Goal: Obtain resource: Download file/media

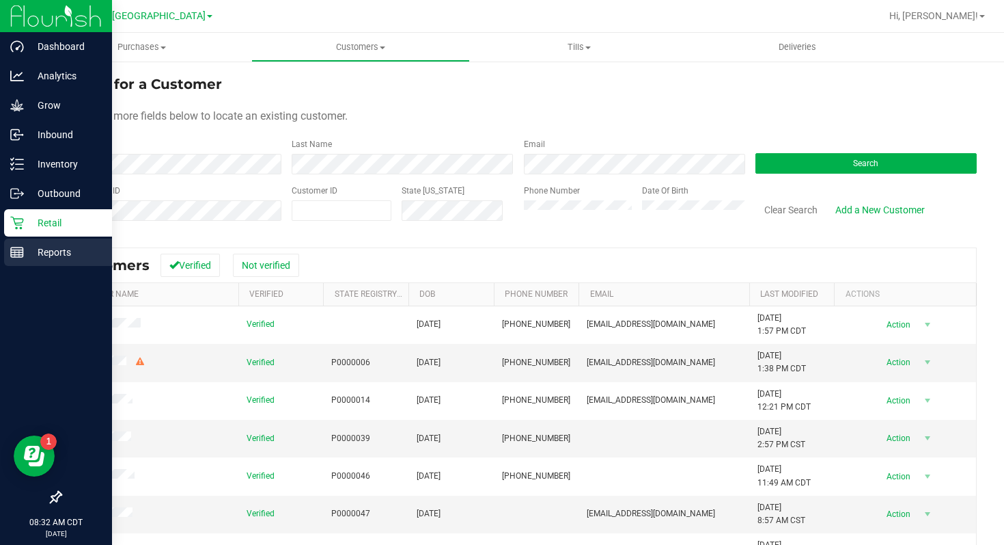
click at [25, 256] on p "Reports" at bounding box center [65, 252] width 82 height 16
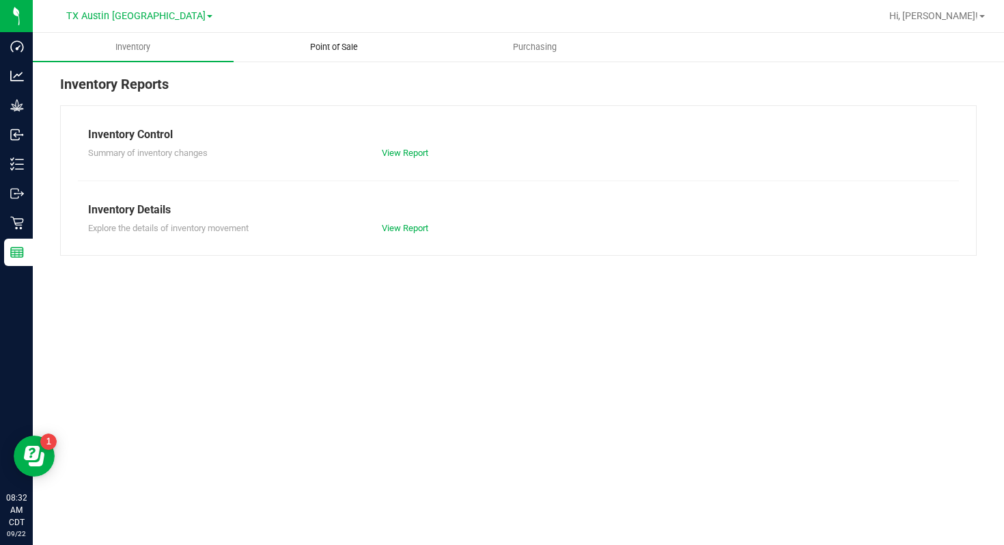
click at [333, 56] on uib-tab-heading "Point of Sale" at bounding box center [334, 46] width 200 height 27
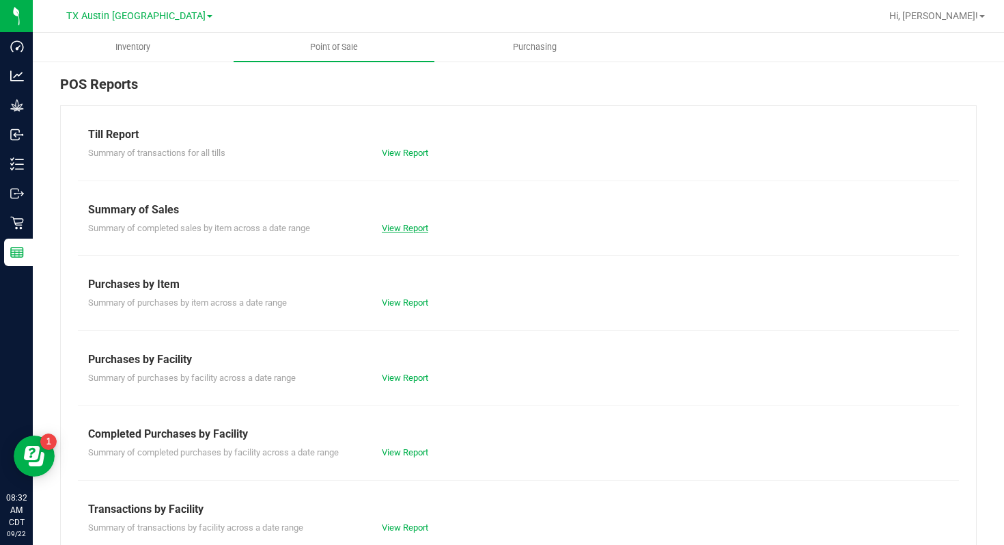
click at [392, 230] on link "View Report" at bounding box center [405, 228] width 46 height 10
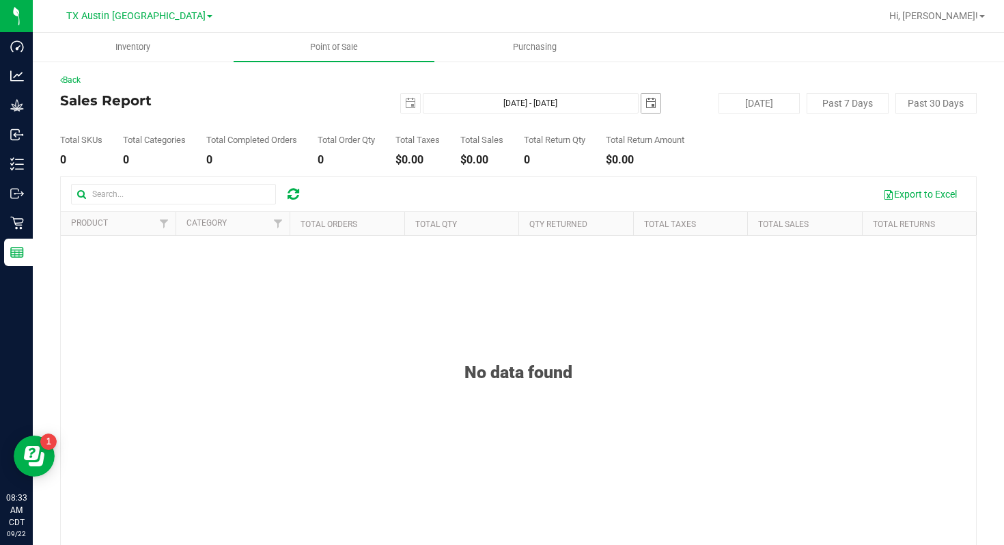
click at [651, 104] on span "select" at bounding box center [651, 103] width 11 height 11
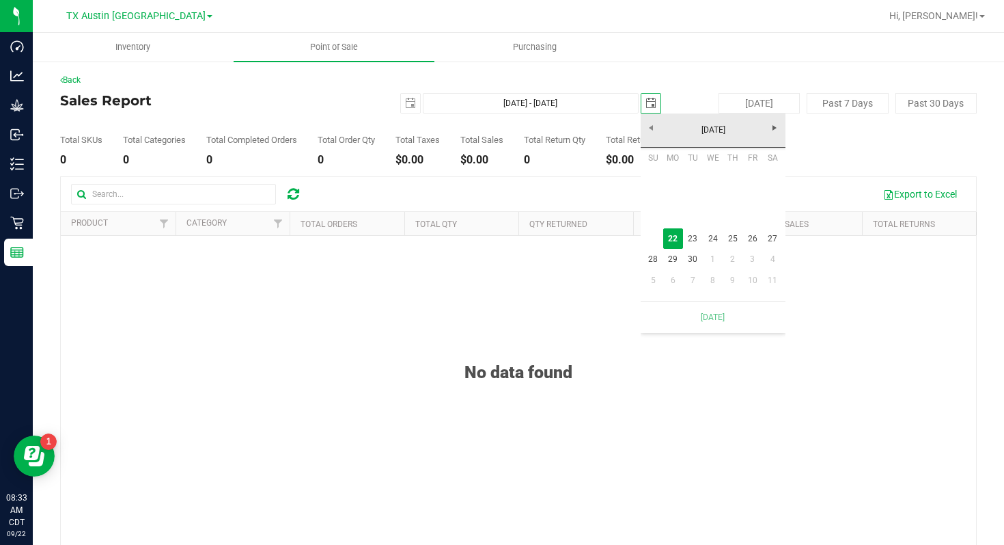
scroll to position [0, 34]
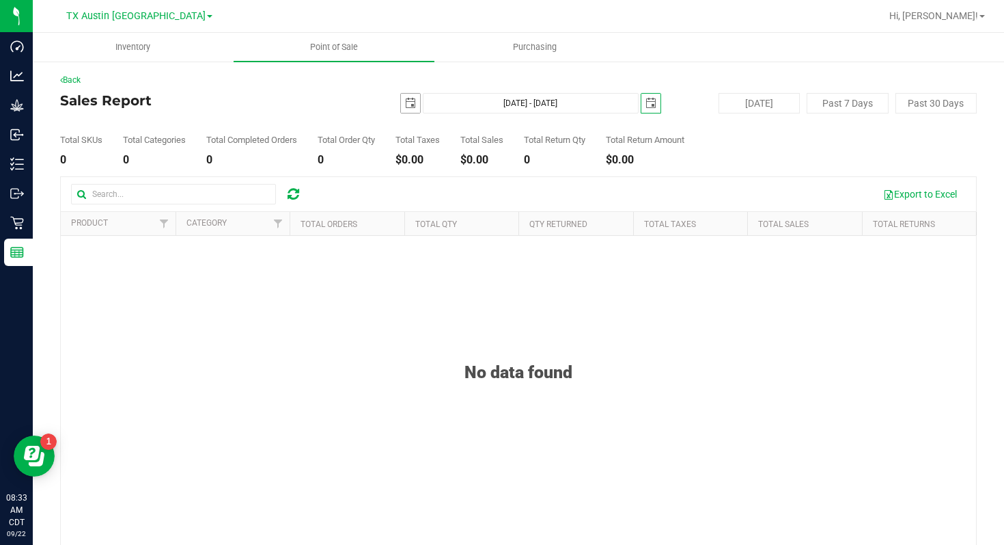
click at [408, 102] on span "select" at bounding box center [410, 103] width 11 height 11
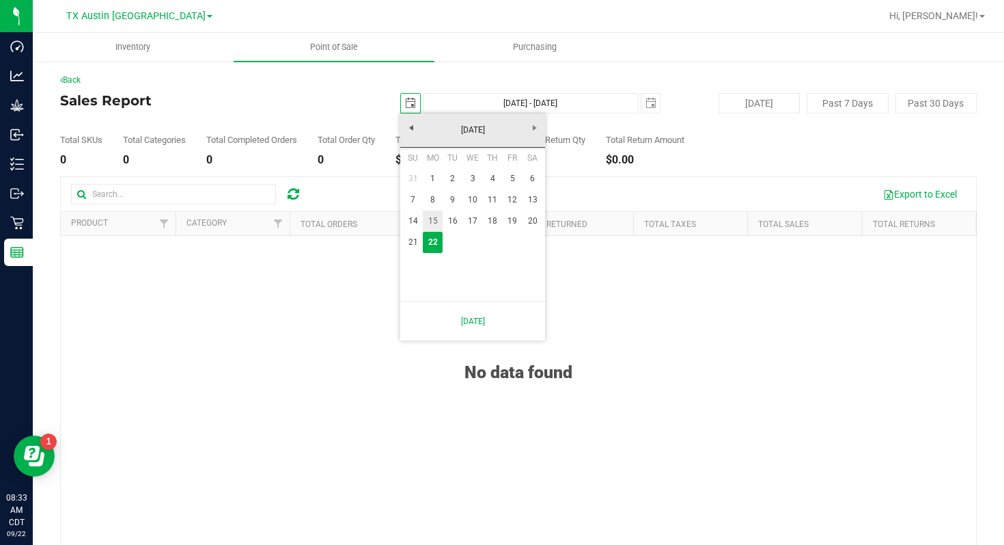
click at [435, 222] on link "15" at bounding box center [433, 220] width 20 height 21
type input "[DATE]"
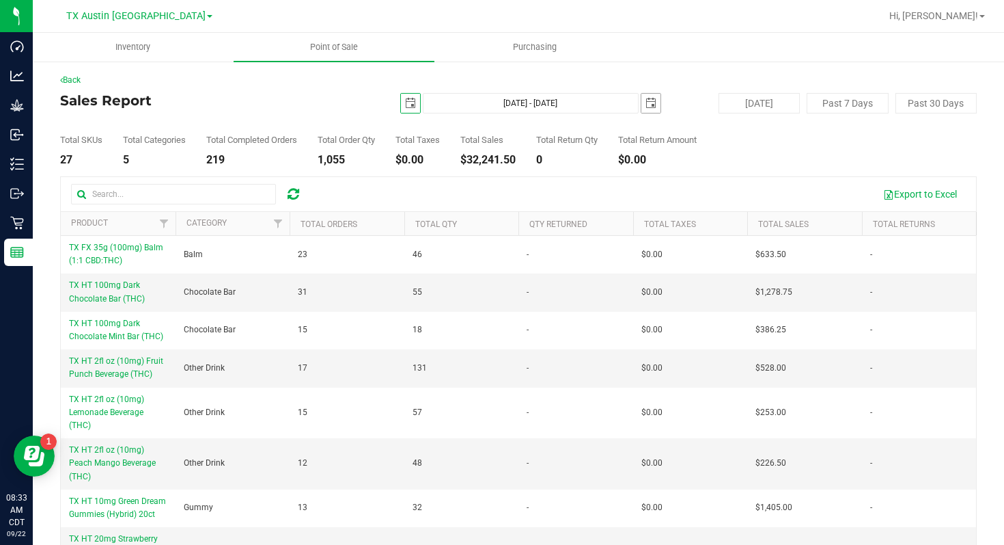
click at [651, 102] on span "select" at bounding box center [651, 103] width 11 height 11
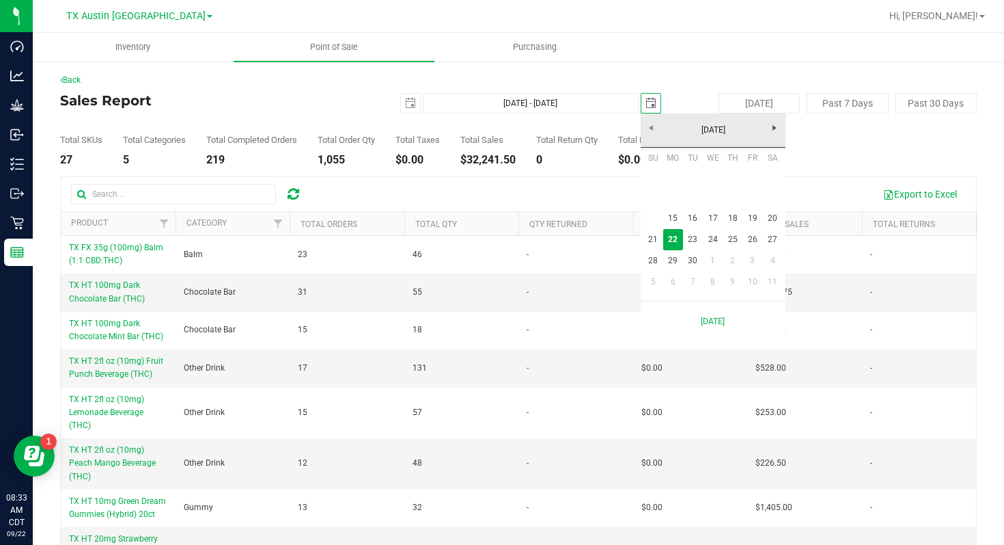
scroll to position [0, 34]
click at [654, 243] on link "21" at bounding box center [654, 239] width 20 height 21
type input "[DATE] - [DATE]"
type input "[DATE]"
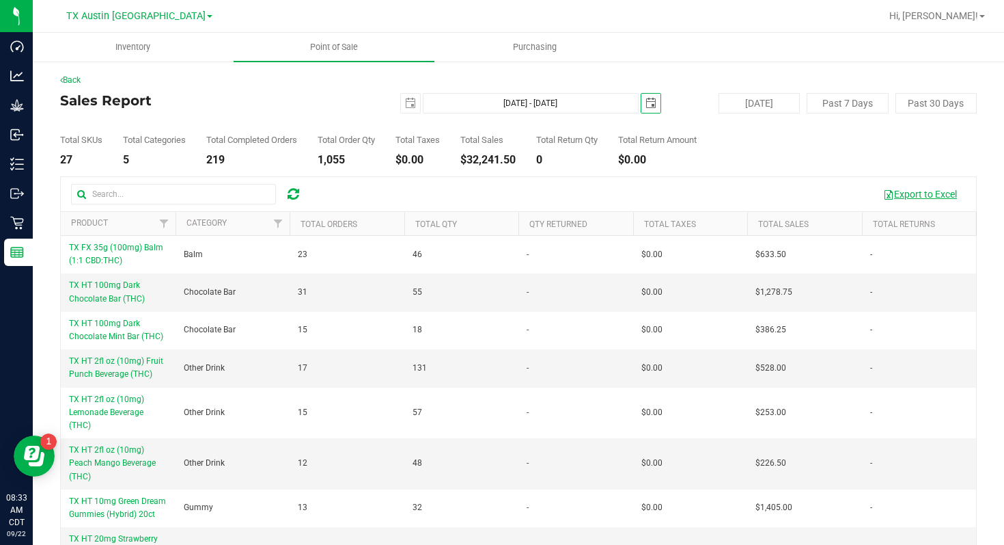
click at [907, 195] on button "Export to Excel" at bounding box center [921, 193] width 92 height 23
click at [170, 14] on link "TX Austin [GEOGRAPHIC_DATA]" at bounding box center [139, 15] width 146 height 13
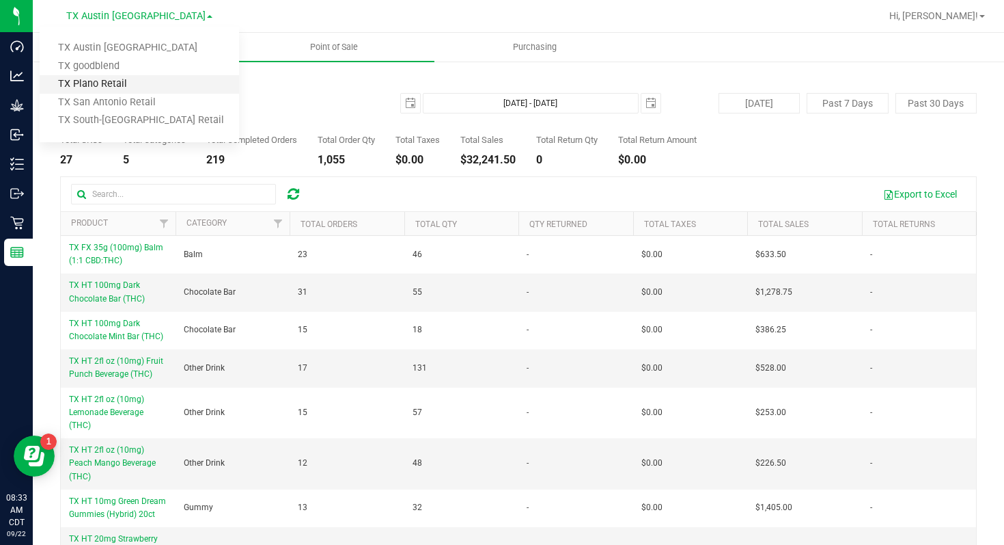
click at [165, 81] on link "TX Plano Retail" at bounding box center [140, 84] width 200 height 18
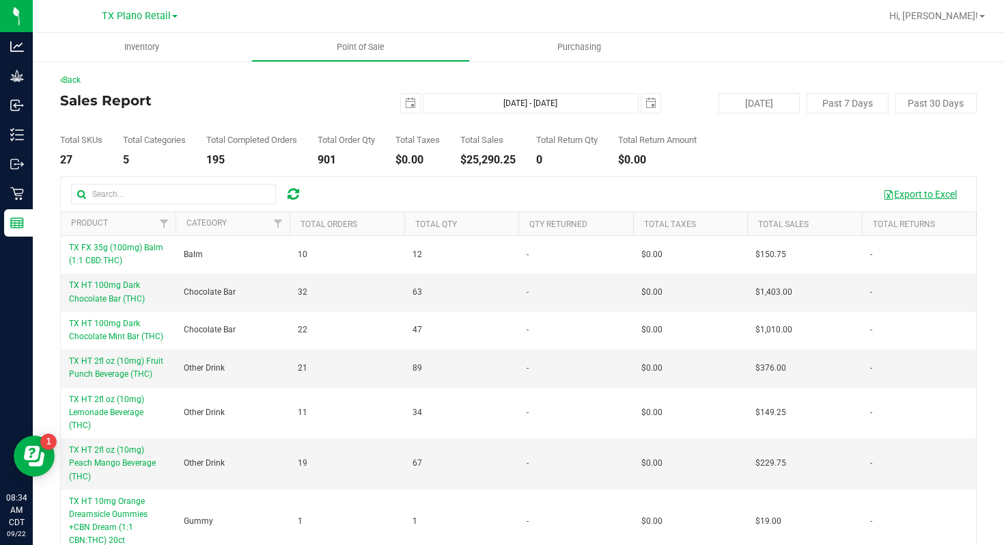
click at [907, 191] on button "Export to Excel" at bounding box center [921, 193] width 92 height 23
click at [175, 16] on span at bounding box center [174, 16] width 5 height 3
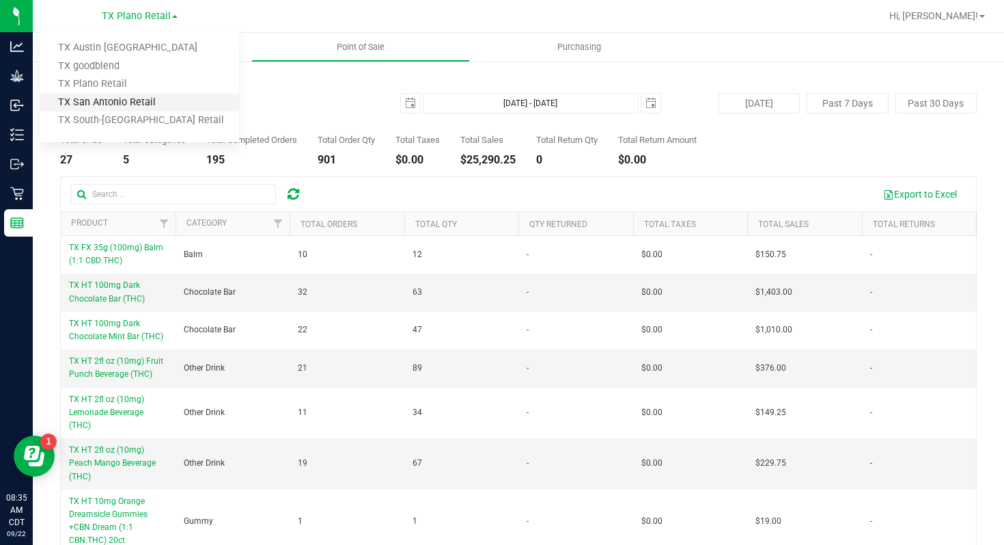
click at [168, 100] on link "TX San Antonio Retail" at bounding box center [140, 103] width 200 height 18
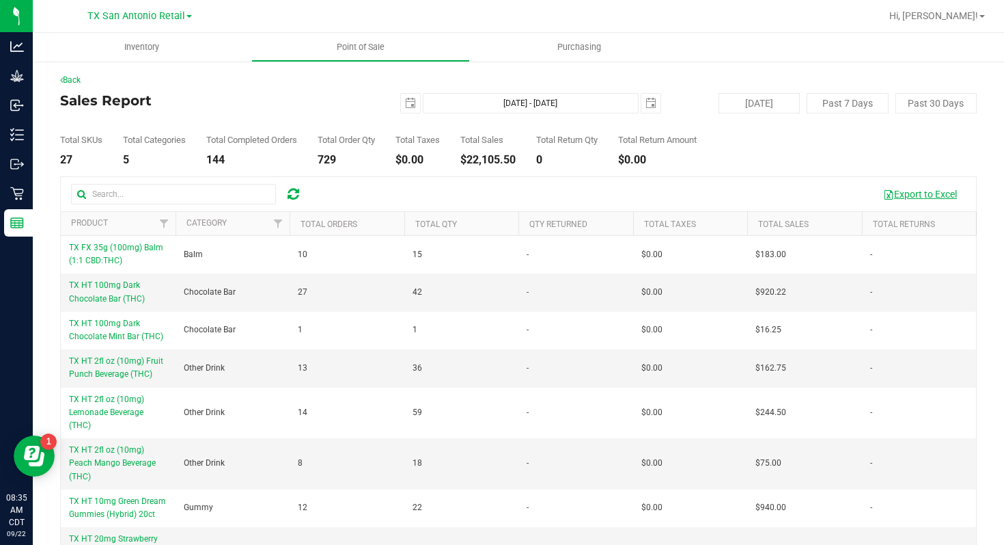
click at [912, 193] on button "Export to Excel" at bounding box center [921, 193] width 92 height 23
click at [189, 18] on span at bounding box center [189, 16] width 5 height 3
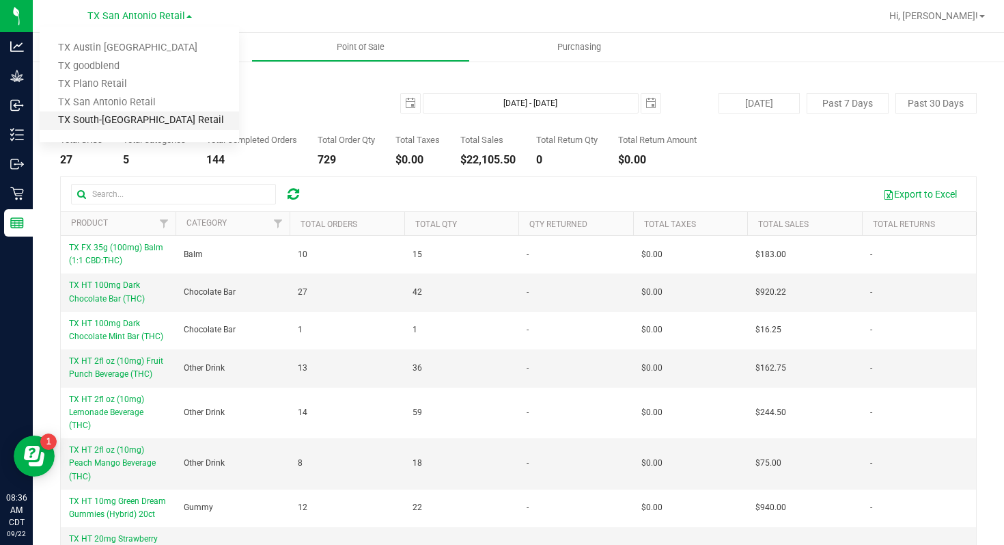
click at [167, 117] on link "TX South-[GEOGRAPHIC_DATA] Retail" at bounding box center [140, 120] width 200 height 18
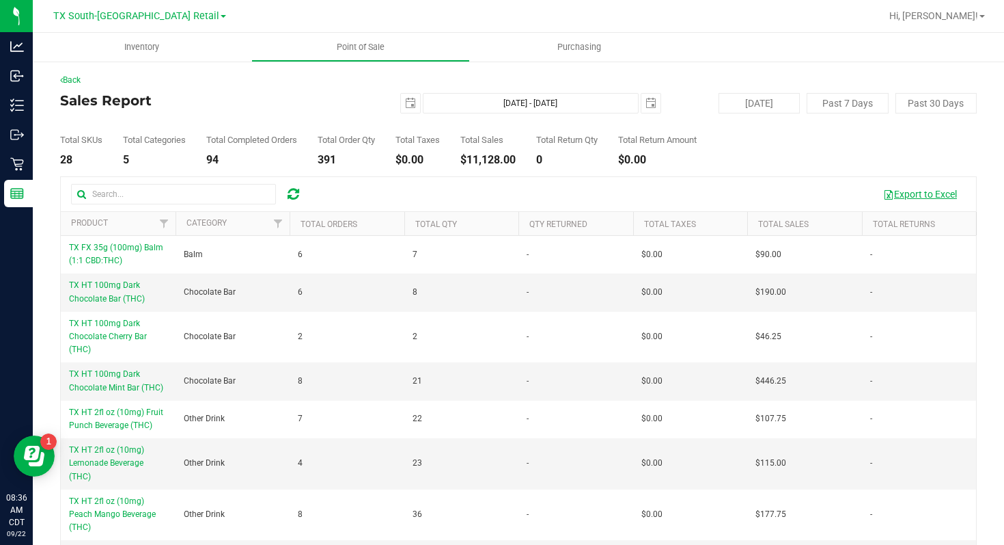
click at [911, 195] on button "Export to Excel" at bounding box center [921, 193] width 92 height 23
